Goal: Complete application form

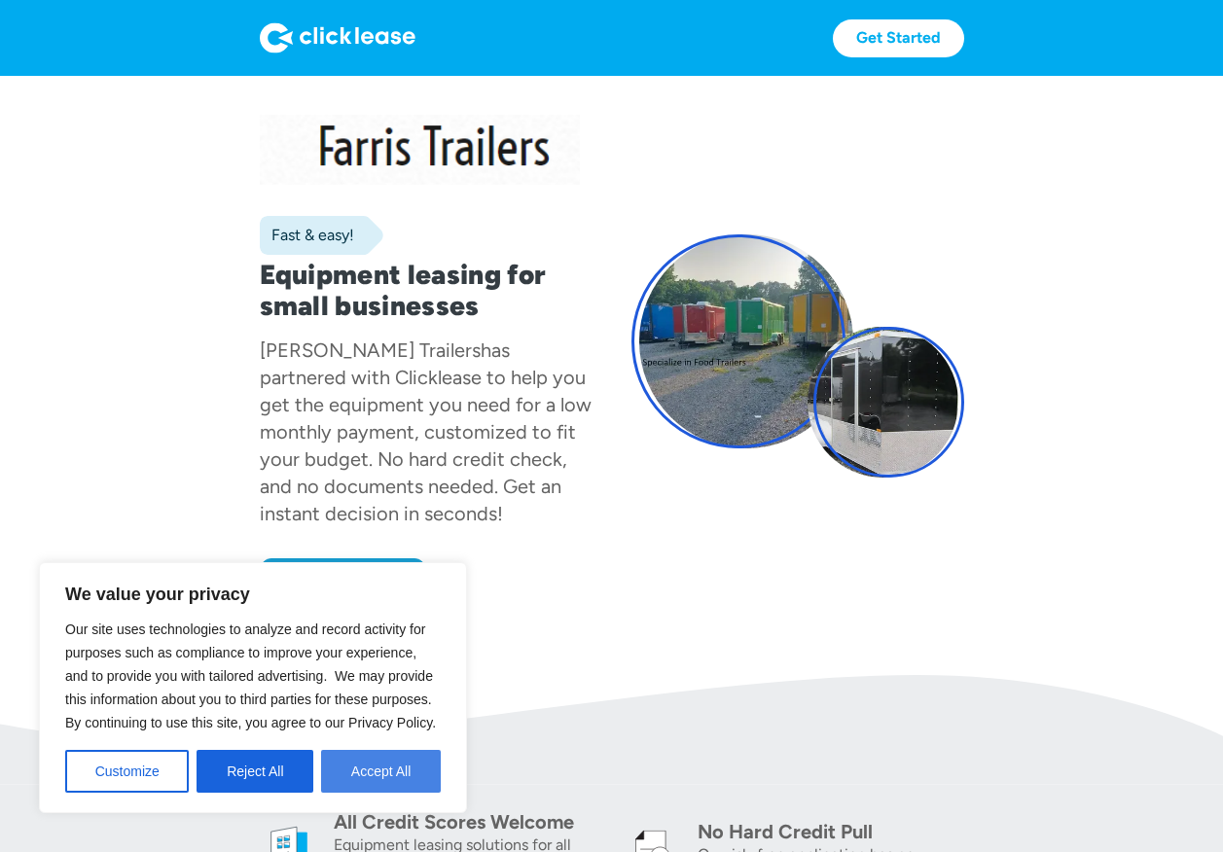
click at [380, 768] on button "Accept All" at bounding box center [381, 771] width 120 height 43
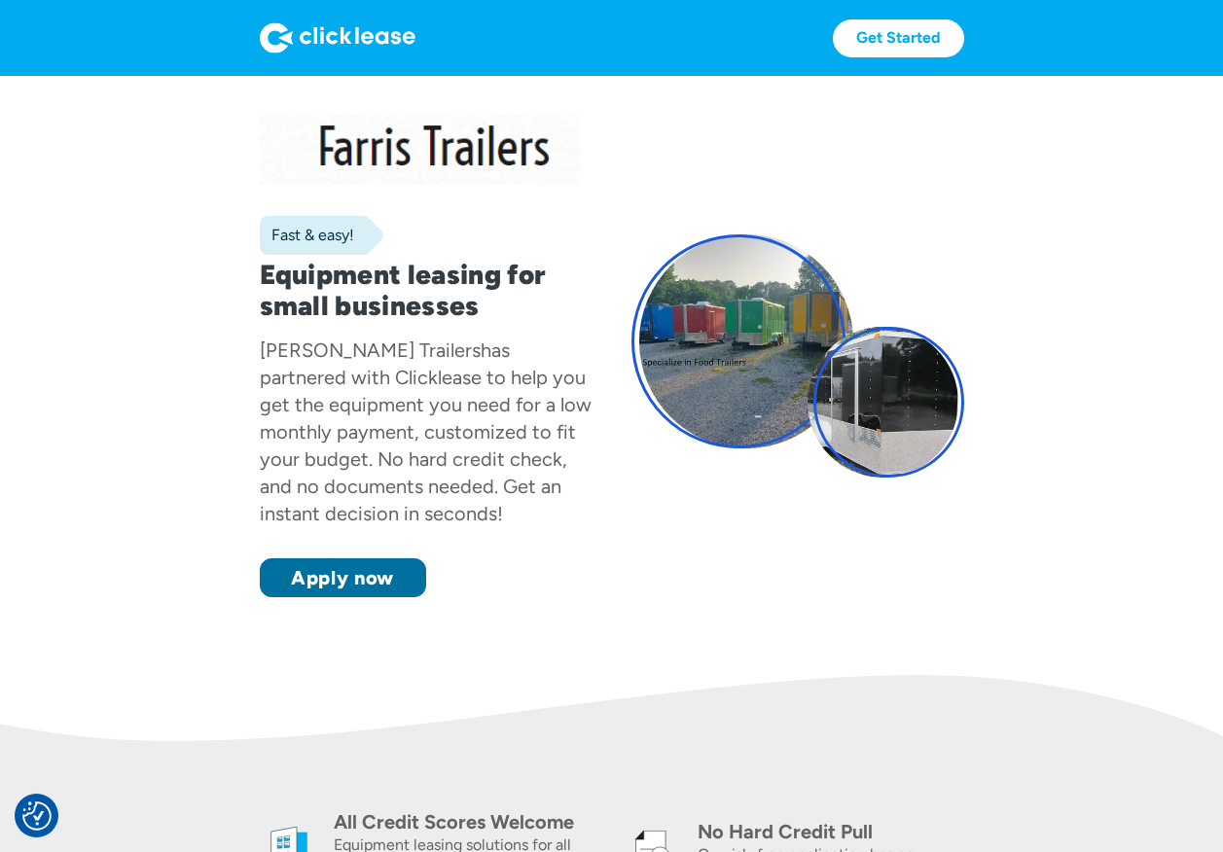
click at [377, 579] on link "Apply now" at bounding box center [343, 577] width 166 height 39
